Goal: Task Accomplishment & Management: Complete application form

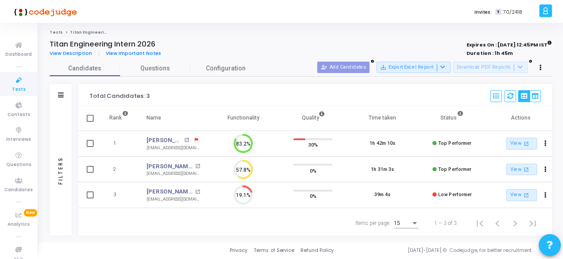
scroll to position [19, 22]
click at [16, 84] on icon at bounding box center [19, 79] width 19 height 11
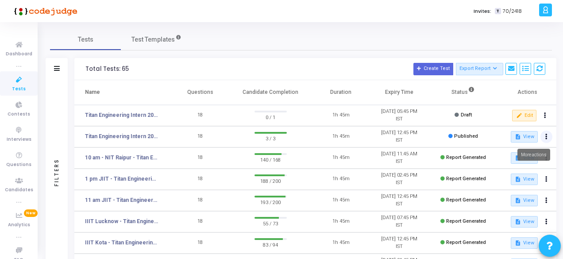
click at [548, 137] on button at bounding box center [546, 136] width 12 height 12
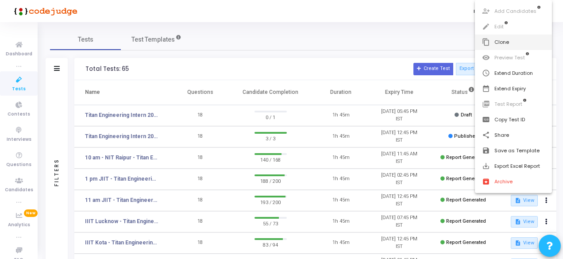
click at [503, 42] on button "content_copy Clone" at bounding box center [513, 42] width 77 height 15
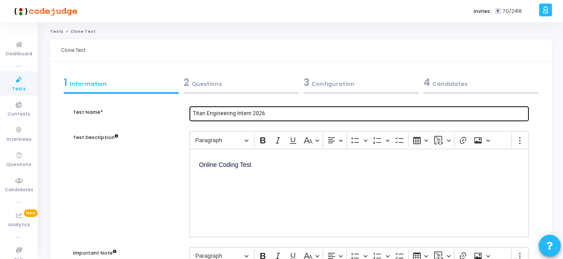
click at [193, 111] on input "Titan Engineering Intern 2026" at bounding box center [359, 114] width 332 height 6
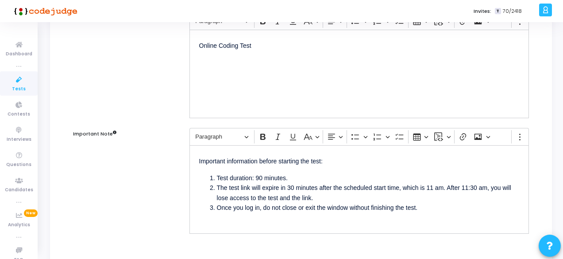
scroll to position [88, 0]
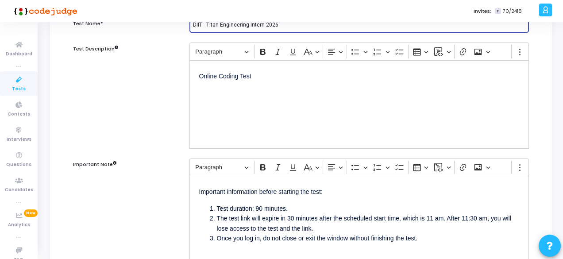
type input "DIIT - Titan Engineering Intern 2026"
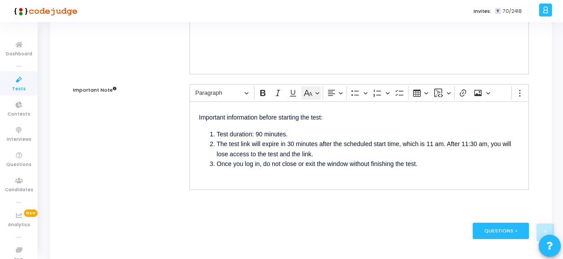
scroll to position [177, 0]
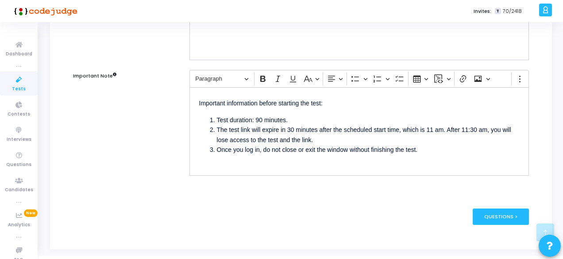
click at [437, 130] on li "The test link will expire in 30 minutes after the scheduled start time, which i…" at bounding box center [368, 135] width 302 height 20
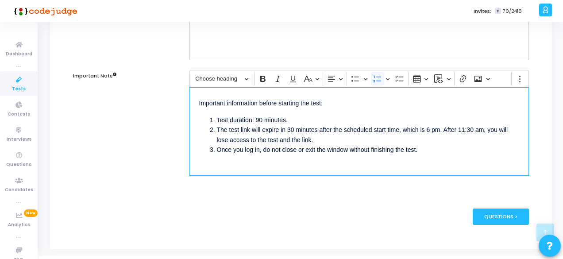
click at [477, 126] on li "The test link will expire in 30 minutes after the scheduled start time, which i…" at bounding box center [368, 135] width 302 height 20
click at [510, 218] on div "Questions >" at bounding box center [500, 216] width 56 height 16
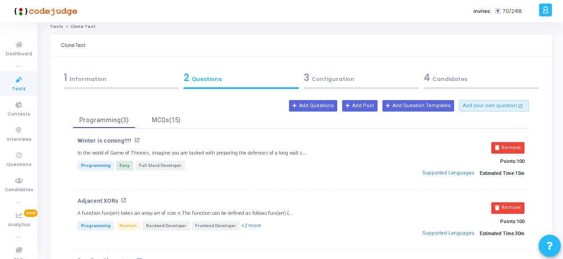
scroll to position [0, 0]
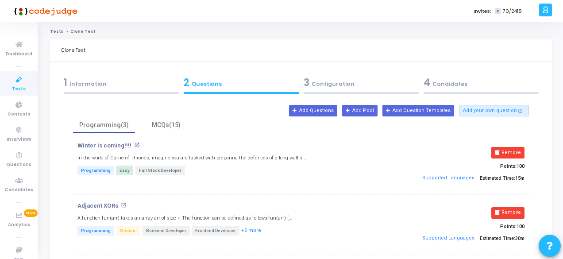
click at [318, 84] on div "3 Configuration" at bounding box center [360, 82] width 115 height 15
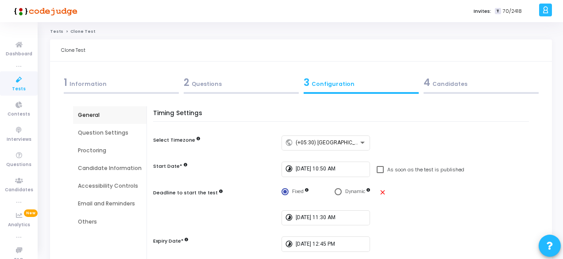
scroll to position [44, 0]
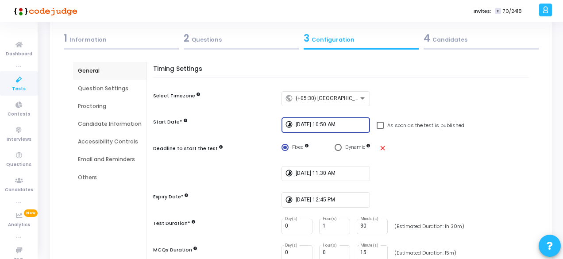
click at [322, 126] on input "[DATE] 10:50 AM" at bounding box center [330, 125] width 71 height 6
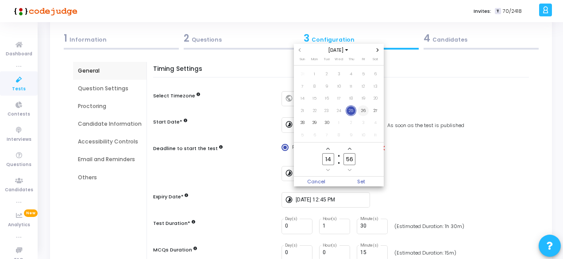
click at [365, 111] on span "26" at bounding box center [362, 110] width 11 height 11
click at [330, 159] on input "14" at bounding box center [328, 159] width 12 height 12
type input "17"
click at [354, 160] on input "56" at bounding box center [349, 159] width 12 height 12
type input "50"
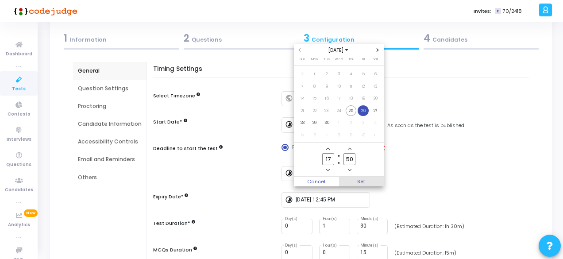
click at [364, 181] on span "Set" at bounding box center [361, 181] width 45 height 10
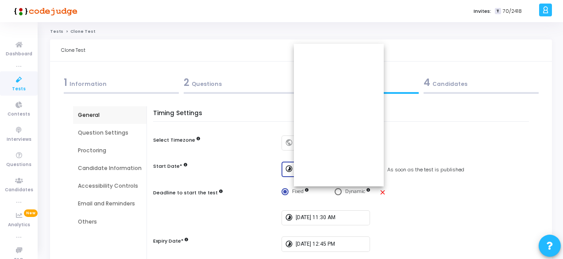
type input "[DATE] 5:50 PM"
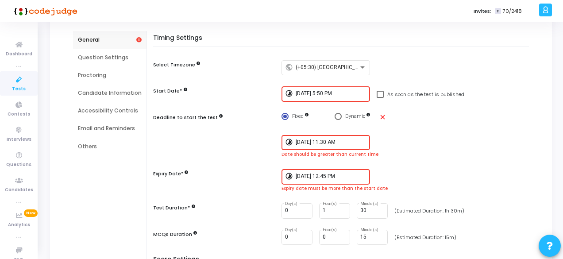
scroll to position [88, 0]
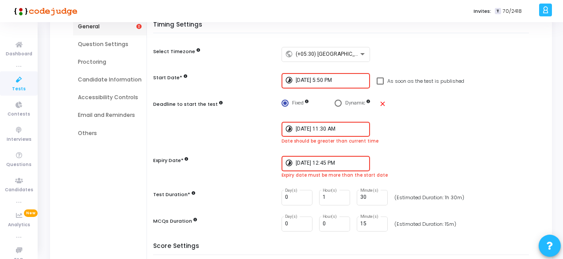
click at [330, 127] on input "[DATE] 11:30 AM" at bounding box center [330, 129] width 71 height 6
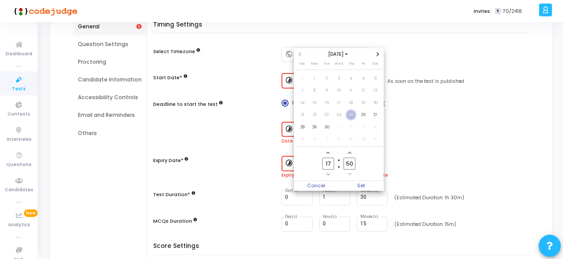
scroll to position [0, 0]
click at [366, 115] on span "26" at bounding box center [362, 114] width 11 height 11
click at [328, 162] on input "17" at bounding box center [328, 163] width 12 height 12
click at [330, 161] on input "17" at bounding box center [328, 163] width 12 height 12
type input "18"
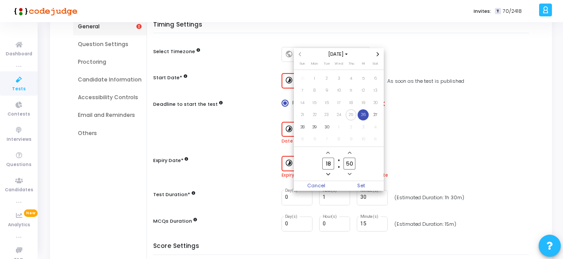
click at [353, 163] on input "50" at bounding box center [349, 163] width 12 height 12
type input "5"
type input "30"
click at [363, 187] on span "Set" at bounding box center [361, 186] width 45 height 10
type input "[DATE] 6:30 PM"
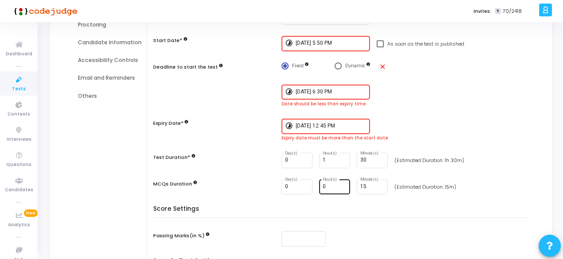
scroll to position [133, 0]
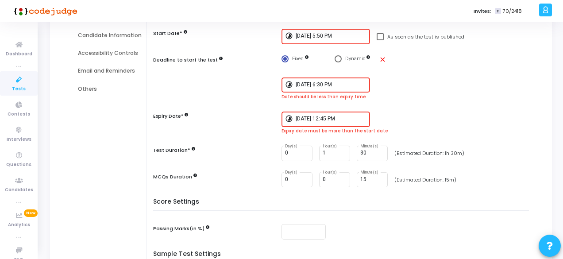
click at [323, 122] on div "[DATE] 12:45 PM" at bounding box center [330, 118] width 71 height 16
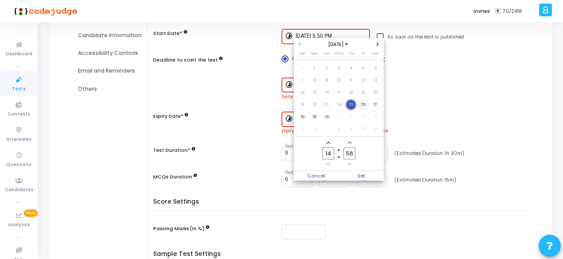
click at [358, 105] on span "26" at bounding box center [362, 104] width 11 height 11
click at [330, 153] on input "14" at bounding box center [328, 153] width 12 height 12
type input "1"
type input "19"
click at [352, 153] on input "56" at bounding box center [349, 153] width 12 height 12
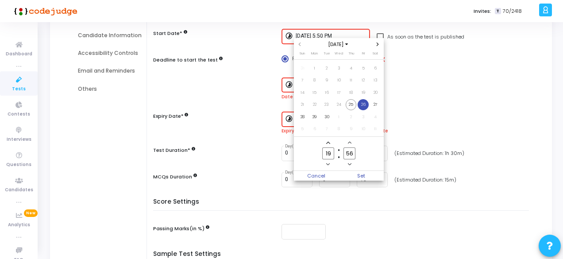
type input "5"
type input "45"
click at [362, 176] on span "Set" at bounding box center [361, 176] width 45 height 10
type input "[DATE] 7:45 PM"
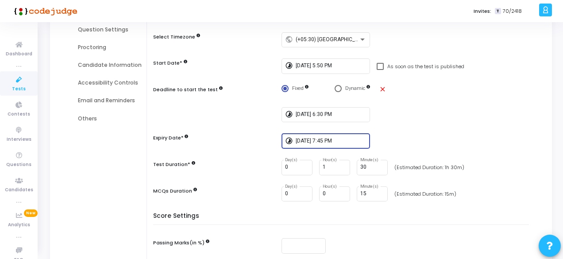
scroll to position [21, 0]
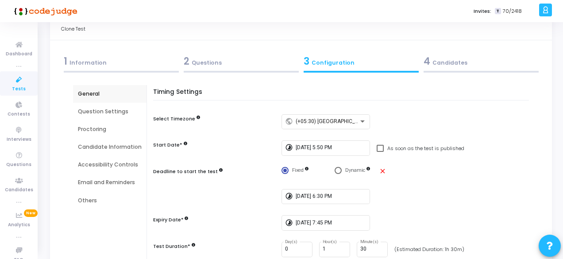
click at [78, 110] on div "Question Settings" at bounding box center [110, 111] width 64 height 8
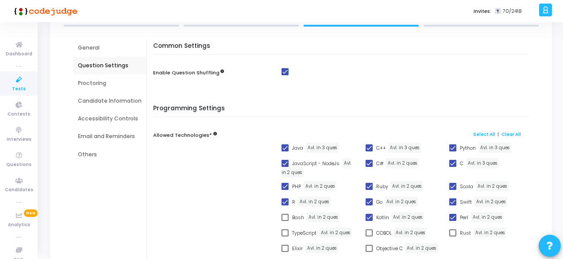
scroll to position [65, 0]
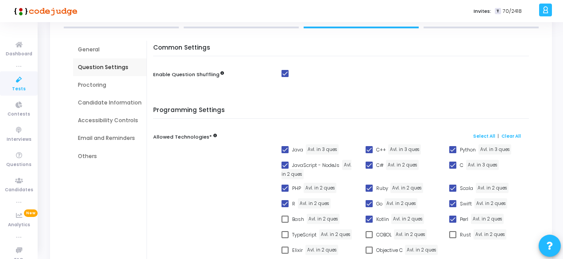
click at [94, 83] on div "Proctoring" at bounding box center [110, 85] width 64 height 8
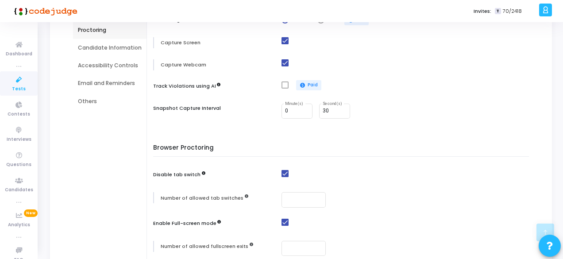
scroll to position [21, 0]
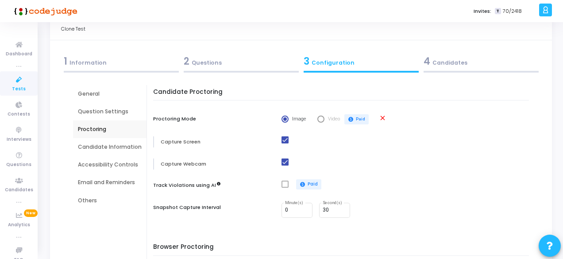
click at [98, 144] on div "Candidate Information" at bounding box center [110, 147] width 64 height 8
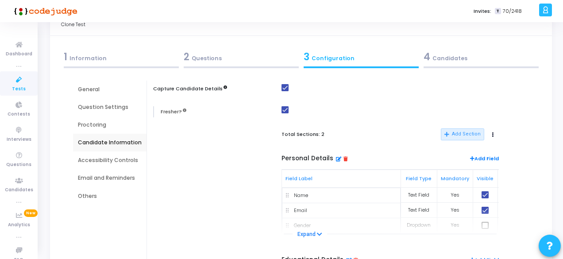
scroll to position [0, 0]
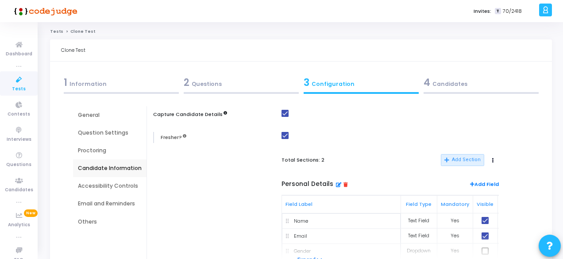
click at [446, 82] on div "4 Candidates" at bounding box center [480, 82] width 115 height 15
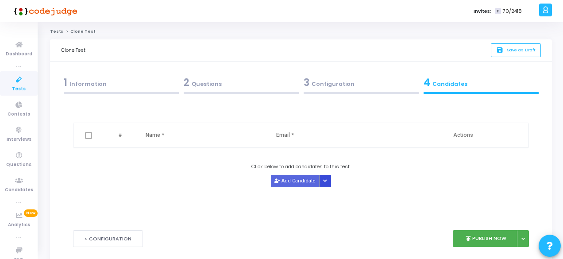
click at [324, 179] on icon "Button group with nested dropdown" at bounding box center [325, 181] width 4 height 4
click at [336, 190] on div "Upload Candidate List" at bounding box center [352, 197] width 68 height 22
click at [340, 195] on button "Upload Candidate List" at bounding box center [352, 197] width 68 height 12
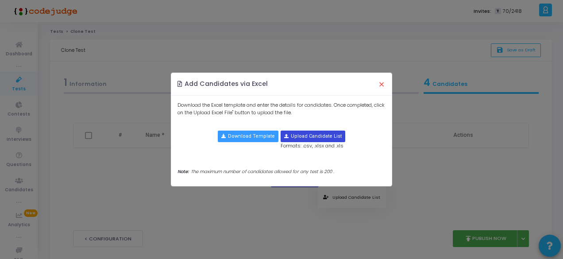
click at [314, 138] on input "file" at bounding box center [313, 136] width 64 height 11
type input "C:\fakepath\DIICT.xlsx"
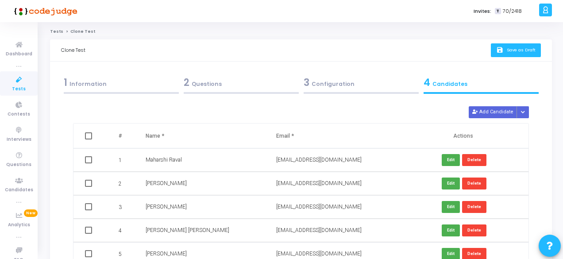
click at [512, 53] on span "Save as Draft" at bounding box center [520, 50] width 29 height 6
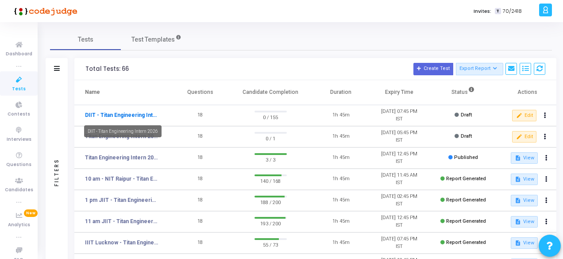
click at [120, 111] on link "DIIT - Titan Engineering Intern 2026" at bounding box center [121, 115] width 73 height 8
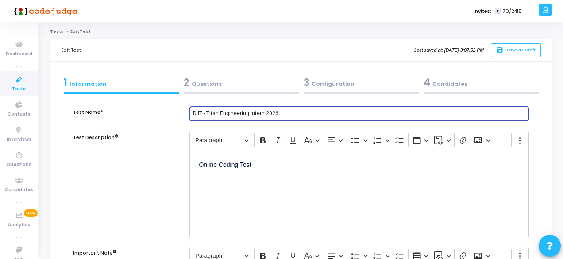
click at [203, 113] on input "DIIT - Titan Engineering Intern 2026" at bounding box center [359, 114] width 332 height 6
type input "DAIICT - Titan Engineering Intern 2026"
click at [212, 89] on div "2 Questions" at bounding box center [241, 82] width 115 height 15
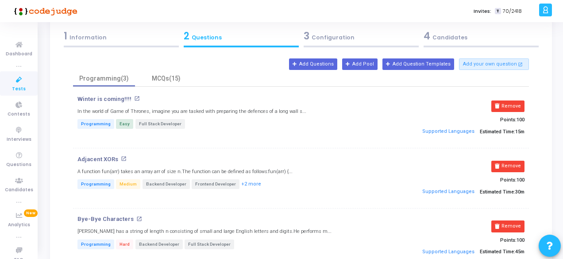
scroll to position [77, 0]
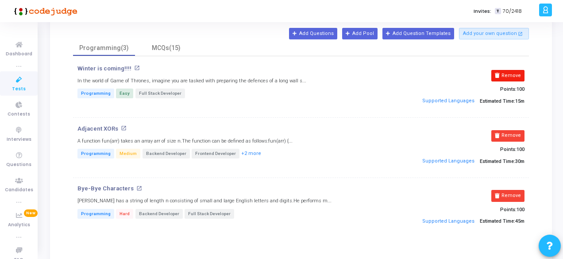
click at [507, 77] on button "Remove" at bounding box center [507, 76] width 33 height 12
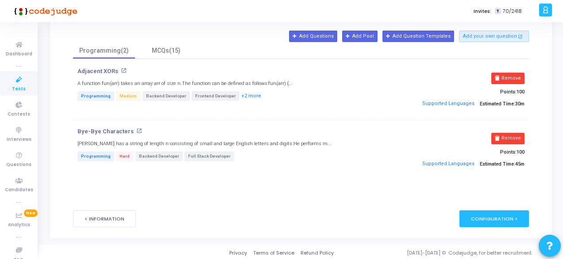
click at [507, 77] on button "Remove" at bounding box center [507, 79] width 33 height 12
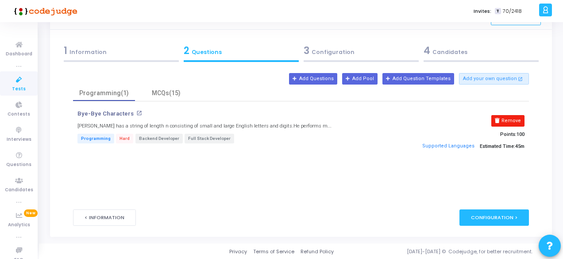
click at [513, 121] on button "Remove" at bounding box center [507, 121] width 33 height 12
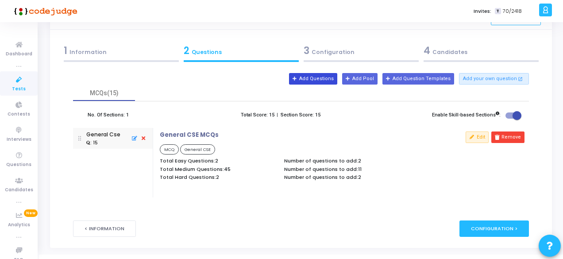
click at [325, 79] on button "Add Questions" at bounding box center [313, 79] width 48 height 12
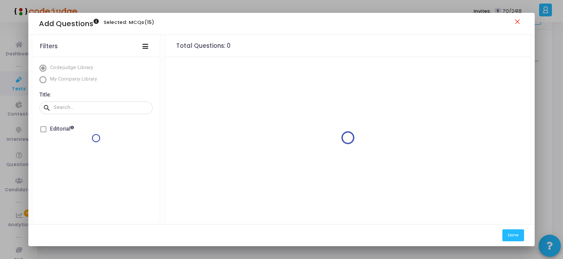
scroll to position [0, 0]
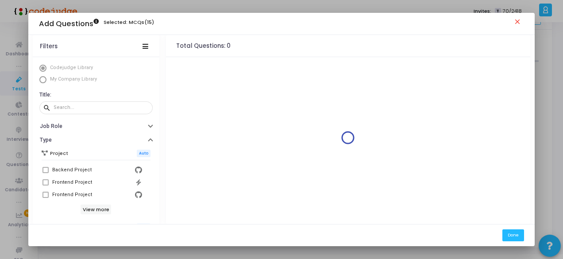
click at [42, 79] on span "Select Library" at bounding box center [42, 79] width 7 height 7
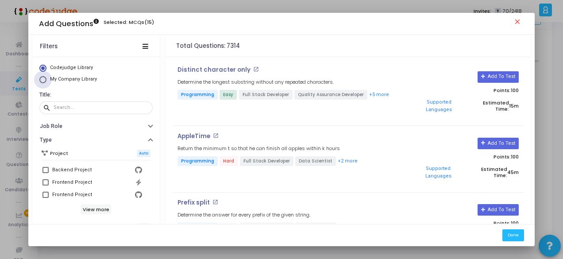
click at [42, 79] on span "Select Library" at bounding box center [42, 79] width 7 height 7
click at [42, 79] on input "My Company Library" at bounding box center [42, 79] width 7 height 7
radio input "true"
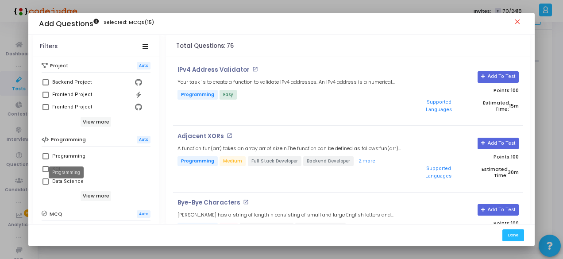
scroll to position [88, 0]
click at [45, 151] on label "Programming" at bounding box center [95, 155] width 107 height 11
click at [45, 158] on input "Programming" at bounding box center [45, 158] width 0 height 0
checkbox input "true"
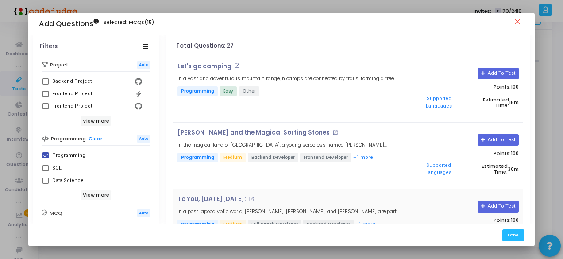
scroll to position [221, 0]
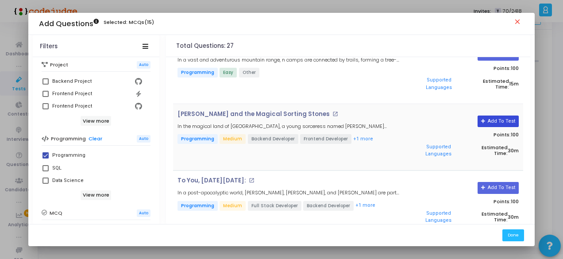
click at [486, 115] on button "Add To Test" at bounding box center [497, 121] width 41 height 12
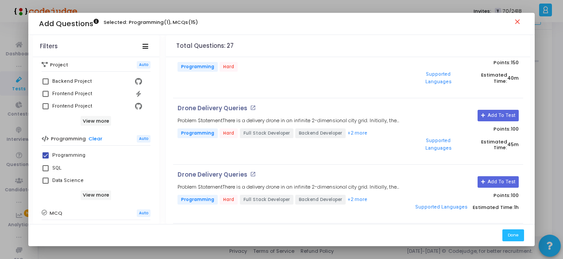
scroll to position [1415, 0]
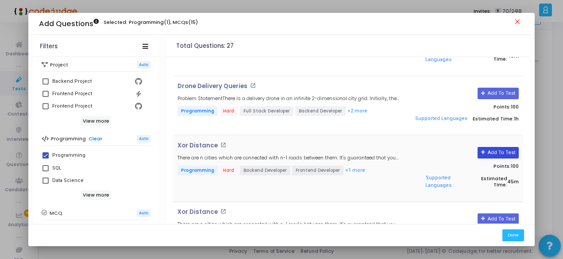
click at [489, 147] on button "Add To Test" at bounding box center [497, 153] width 41 height 12
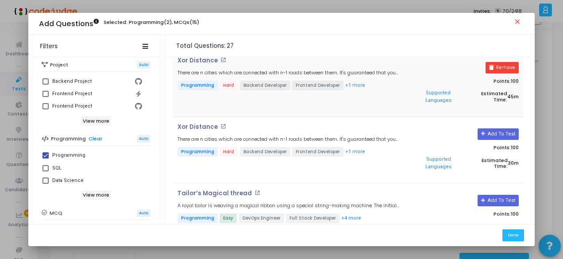
scroll to position [1529, 0]
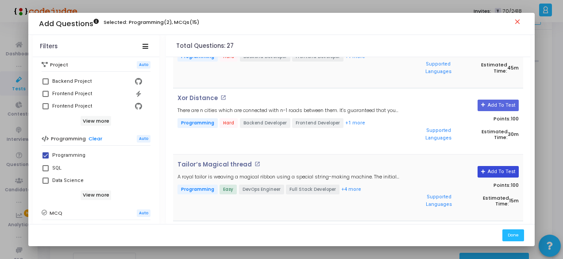
click at [498, 166] on button "Add To Test" at bounding box center [497, 172] width 41 height 12
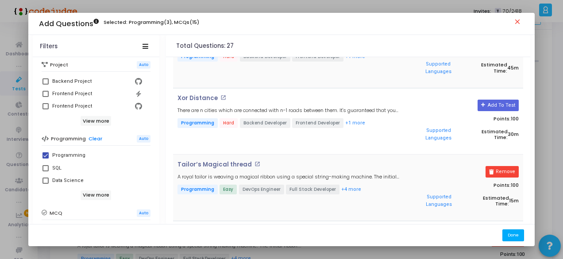
click at [514, 237] on button "Done" at bounding box center [513, 235] width 22 height 12
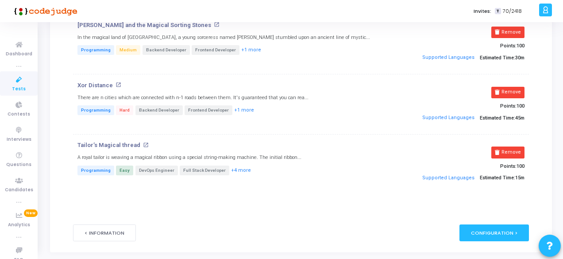
scroll to position [32, 0]
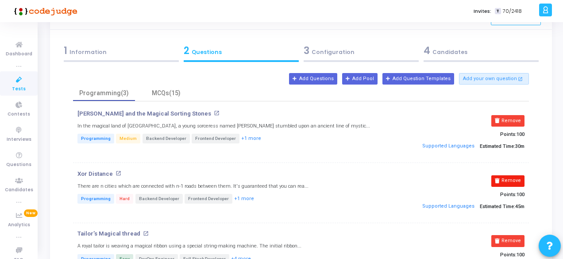
click at [519, 180] on button "Remove" at bounding box center [507, 181] width 33 height 12
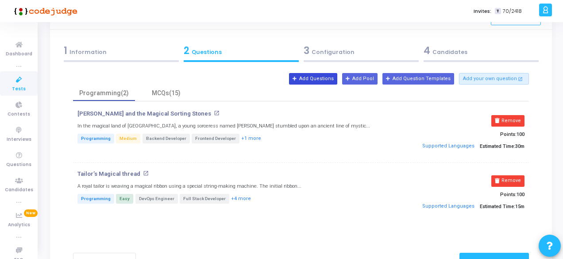
click at [332, 77] on button "Add Questions" at bounding box center [313, 79] width 48 height 12
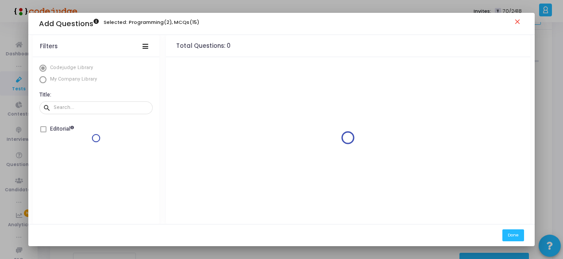
scroll to position [0, 0]
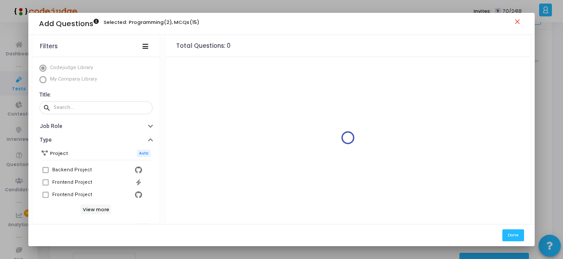
click at [41, 81] on span "Select Library" at bounding box center [42, 79] width 7 height 7
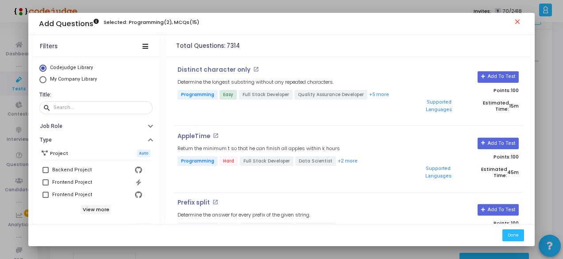
click at [41, 81] on span "Select Library" at bounding box center [42, 79] width 7 height 7
click at [41, 81] on input "My Company Library" at bounding box center [42, 79] width 7 height 7
radio input "true"
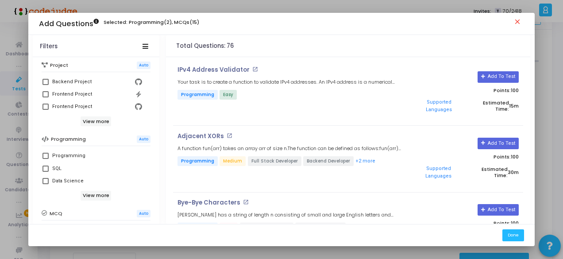
scroll to position [88, 0]
click at [42, 151] on label "Programming" at bounding box center [95, 155] width 107 height 11
click at [45, 158] on input "Programming" at bounding box center [45, 158] width 0 height 0
checkbox input "true"
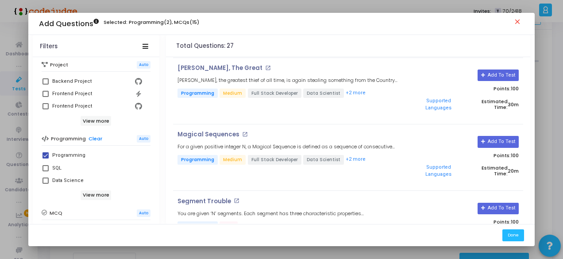
scroll to position [1150, 0]
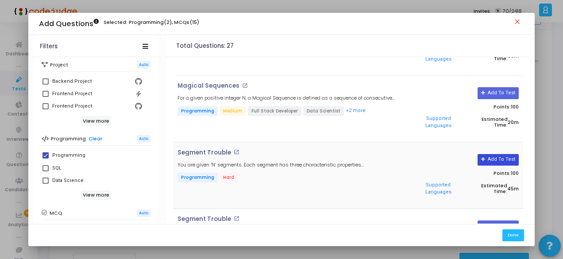
click at [505, 154] on button "Add To Test" at bounding box center [497, 160] width 41 height 12
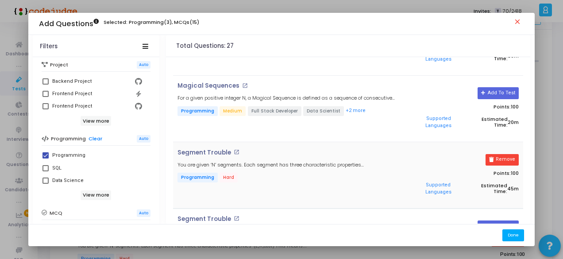
click at [509, 233] on button "Done" at bounding box center [513, 235] width 22 height 12
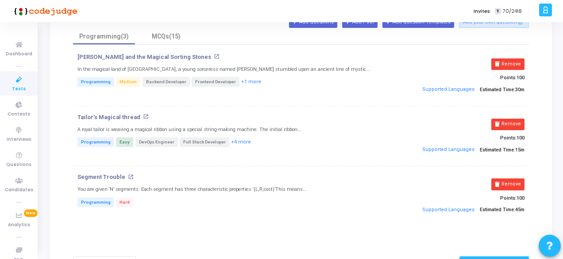
scroll to position [0, 0]
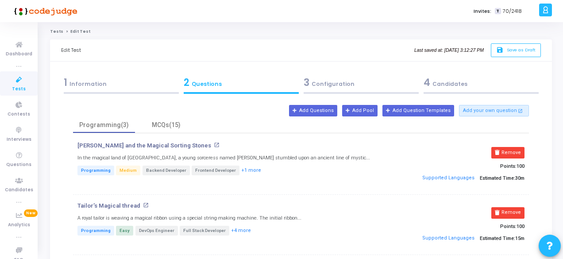
click at [353, 79] on div "3 Configuration" at bounding box center [360, 82] width 115 height 15
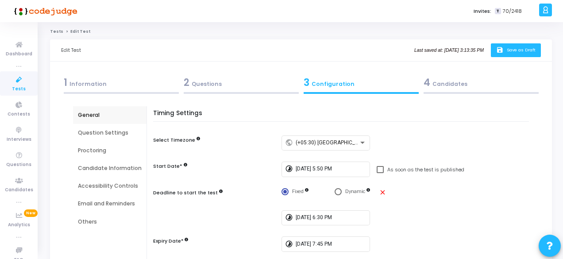
click at [502, 52] on icon "save" at bounding box center [500, 50] width 9 height 8
click at [88, 115] on div "General" at bounding box center [110, 115] width 64 height 8
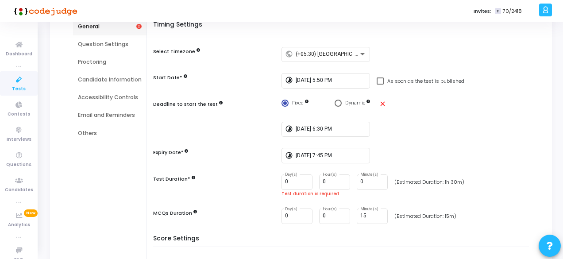
scroll to position [133, 0]
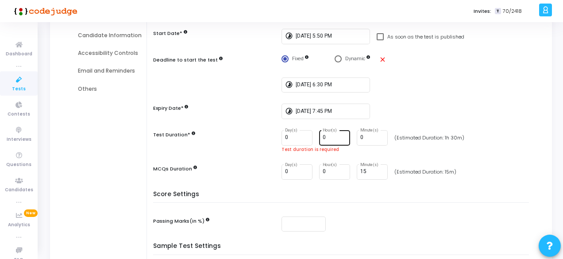
click at [334, 140] on input "0" at bounding box center [334, 137] width 24 height 6
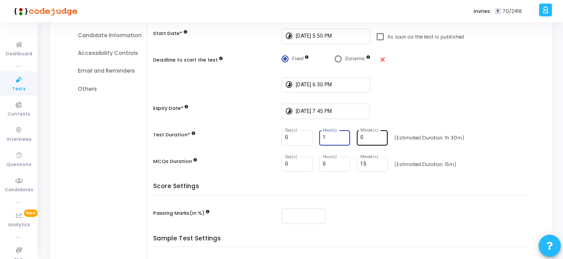
type input "1"
click at [363, 139] on input "0" at bounding box center [372, 137] width 24 height 6
type input "30"
click at [338, 205] on div "Score Settings Passing Marks(in %)" at bounding box center [342, 209] width 371 height 52
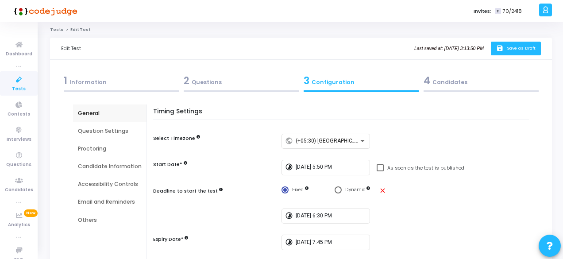
scroll to position [0, 0]
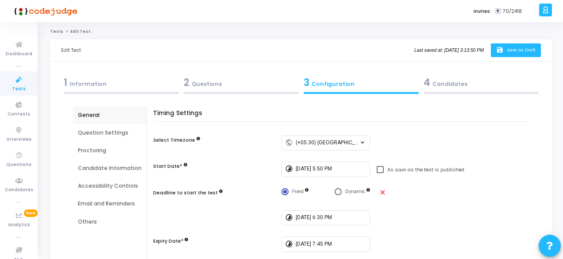
click at [523, 46] on button "save Save as Draft" at bounding box center [516, 50] width 50 height 14
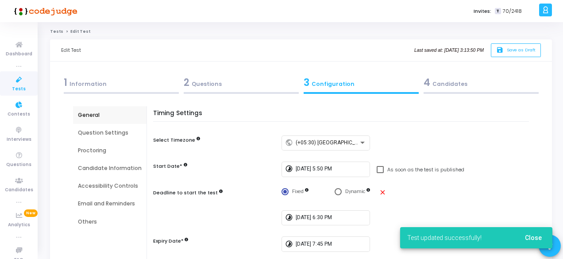
click at [23, 87] on span "Tests" at bounding box center [19, 89] width 14 height 8
